Goal: Use online tool/utility: Utilize a website feature to perform a specific function

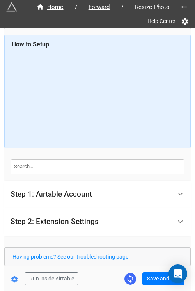
scroll to position [37, 0]
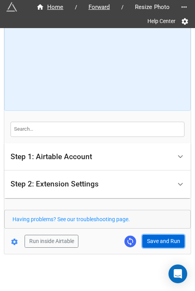
click at [163, 235] on button "Save and Run" at bounding box center [164, 241] width 42 height 13
click at [162, 241] on button "Save and Run" at bounding box center [164, 241] width 42 height 13
drag, startPoint x: 148, startPoint y: 240, endPoint x: 189, endPoint y: 221, distance: 44.4
click at [149, 240] on button "Save and Run" at bounding box center [164, 241] width 42 height 13
click at [159, 236] on button "Save and Run" at bounding box center [164, 241] width 42 height 13
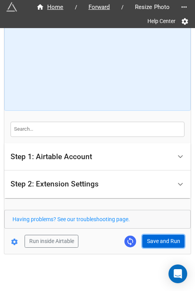
click at [149, 238] on button "Save and Run" at bounding box center [164, 241] width 42 height 13
click at [162, 245] on button "Save and Run" at bounding box center [164, 241] width 42 height 13
click at [148, 239] on button "Save and Run" at bounding box center [164, 241] width 42 height 13
click at [161, 241] on button "Save and Run" at bounding box center [164, 241] width 42 height 13
click at [146, 239] on button "Save and Run" at bounding box center [164, 241] width 42 height 13
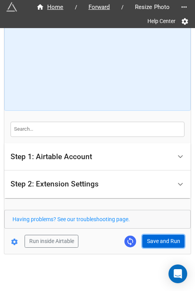
click at [162, 243] on button "Save and Run" at bounding box center [164, 241] width 42 height 13
click at [169, 239] on button "Save and Run" at bounding box center [164, 241] width 42 height 13
click at [147, 243] on button "Save and Run" at bounding box center [164, 241] width 42 height 13
click at [157, 237] on button "Save and Run" at bounding box center [164, 241] width 42 height 13
click at [151, 249] on div "Home / Forward / Resize Photo Help Center How to Setup Step 1: Airtable Account…" at bounding box center [97, 122] width 187 height 263
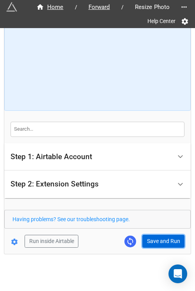
click at [161, 239] on button "Save and Run" at bounding box center [164, 241] width 42 height 13
drag, startPoint x: 161, startPoint y: 240, endPoint x: 180, endPoint y: 230, distance: 21.1
click at [161, 240] on button "Save and Run" at bounding box center [164, 241] width 42 height 13
click at [152, 241] on button "Save and Run" at bounding box center [164, 241] width 42 height 13
click at [153, 240] on button "Save and Run" at bounding box center [164, 241] width 42 height 13
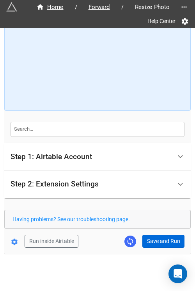
click at [157, 246] on div "Home / Forward / Resize Photo Help Center How to Setup Step 1: Airtable Account…" at bounding box center [97, 122] width 187 height 263
click at [160, 240] on button "Save and Run" at bounding box center [164, 241] width 42 height 13
click at [160, 241] on button "Save and Run" at bounding box center [164, 241] width 42 height 13
click at [160, 243] on button "Save and Run" at bounding box center [164, 241] width 42 height 13
click at [149, 240] on button "Save and Run" at bounding box center [164, 241] width 42 height 13
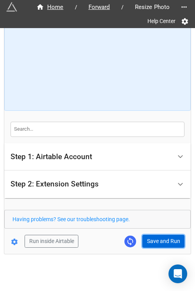
click at [152, 240] on button "Save and Run" at bounding box center [164, 241] width 42 height 13
drag, startPoint x: 162, startPoint y: 239, endPoint x: 159, endPoint y: 255, distance: 16.3
click at [162, 239] on button "Save and Run" at bounding box center [164, 241] width 42 height 13
click at [143, 239] on button "Save and Run" at bounding box center [164, 241] width 42 height 13
click at [146, 240] on button "Save and Run" at bounding box center [164, 241] width 42 height 13
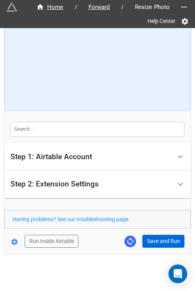
drag, startPoint x: 150, startPoint y: 250, endPoint x: 152, endPoint y: 243, distance: 8.2
click at [150, 250] on div "Home / Forward / Resize Photo Help Center How to Setup Step 1: Airtable Account…" at bounding box center [97, 122] width 187 height 263
click at [152, 243] on button "Save and Run" at bounding box center [164, 241] width 42 height 13
click at [147, 242] on button "Save and Run" at bounding box center [164, 241] width 42 height 13
click at [168, 244] on button "Save and Run" at bounding box center [164, 241] width 42 height 13
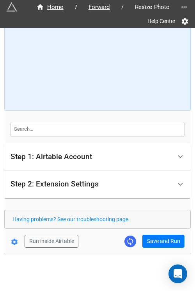
drag, startPoint x: 137, startPoint y: 257, endPoint x: 140, endPoint y: 251, distance: 6.5
click at [137, 257] on div "Home / Forward / Resize Photo Help Center How to Setup Step 1: Airtable Account…" at bounding box center [97, 128] width 187 height 330
click at [148, 237] on button "Save and Run" at bounding box center [164, 241] width 42 height 13
click at [162, 245] on button "Save and Run" at bounding box center [164, 241] width 42 height 13
click at [156, 232] on form "How to Setup Step 1: Airtable Account Airtable User API Key Manna-Sinsub Airtab…" at bounding box center [97, 122] width 187 height 251
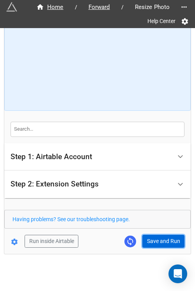
click at [156, 236] on button "Save and Run" at bounding box center [164, 241] width 42 height 13
